Goal: Task Accomplishment & Management: Manage account settings

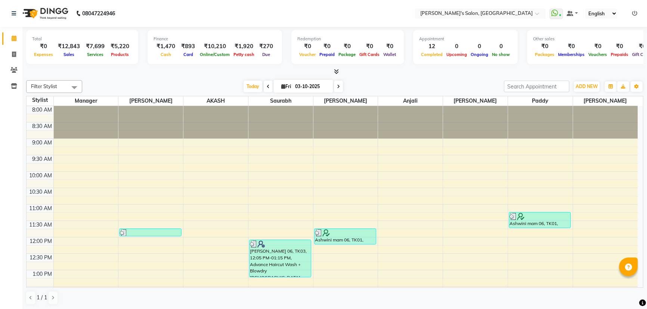
click at [635, 12] on icon at bounding box center [634, 13] width 5 height 5
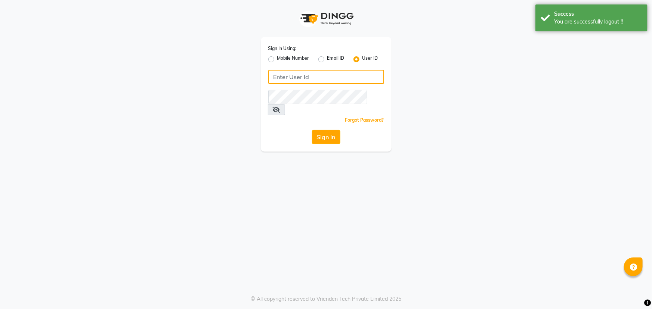
type input "8279543673"
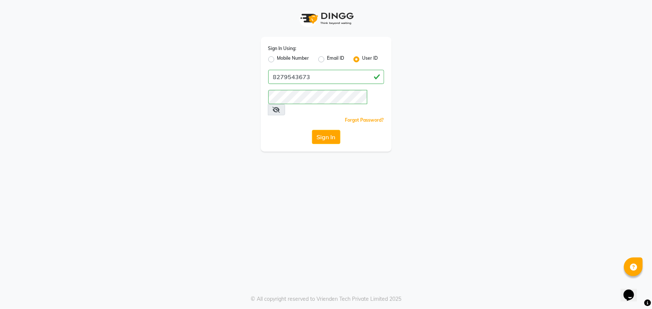
click at [277, 59] on label "Mobile Number" at bounding box center [293, 59] width 32 height 9
click at [277, 59] on input "Mobile Number" at bounding box center [279, 57] width 5 height 5
radio input "true"
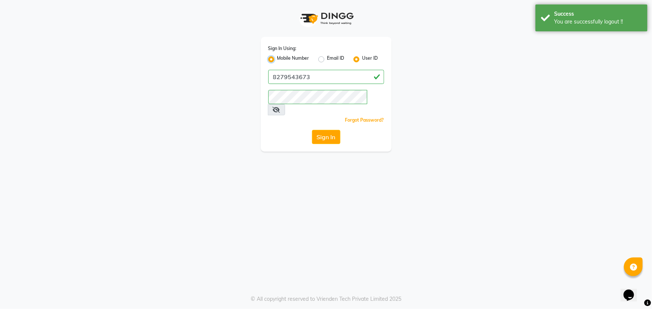
radio input "false"
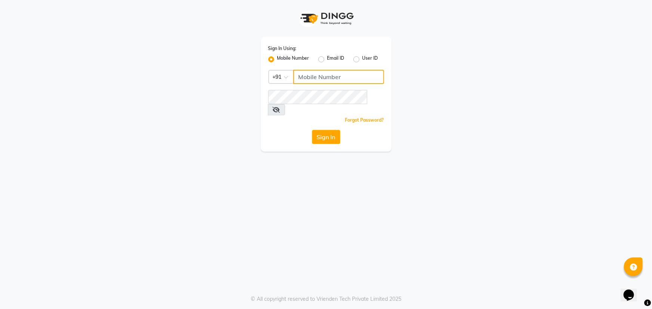
click at [328, 76] on input "Username" at bounding box center [338, 77] width 91 height 14
type input "8668419955"
click at [280, 115] on div "Sign In Using: Mobile Number Email ID User ID Country Code × [PHONE_NUMBER] Rem…" at bounding box center [326, 94] width 131 height 115
click at [328, 130] on button "Sign In" at bounding box center [326, 137] width 28 height 14
